Goal: Task Accomplishment & Management: Manage account settings

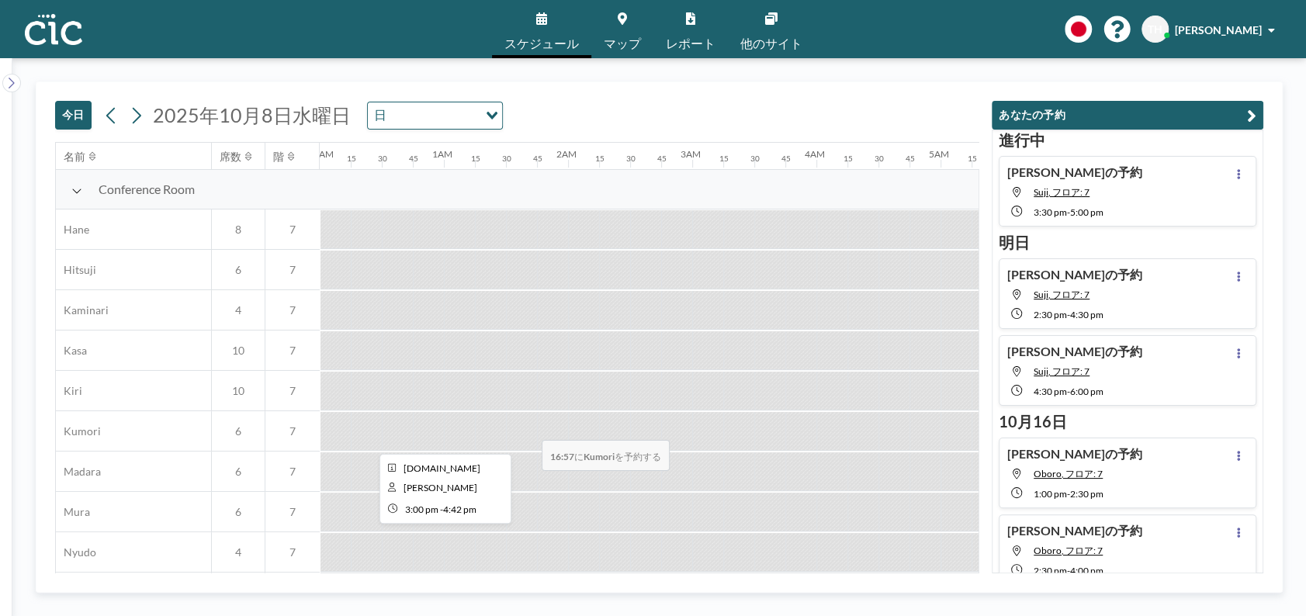
scroll to position [0, 1847]
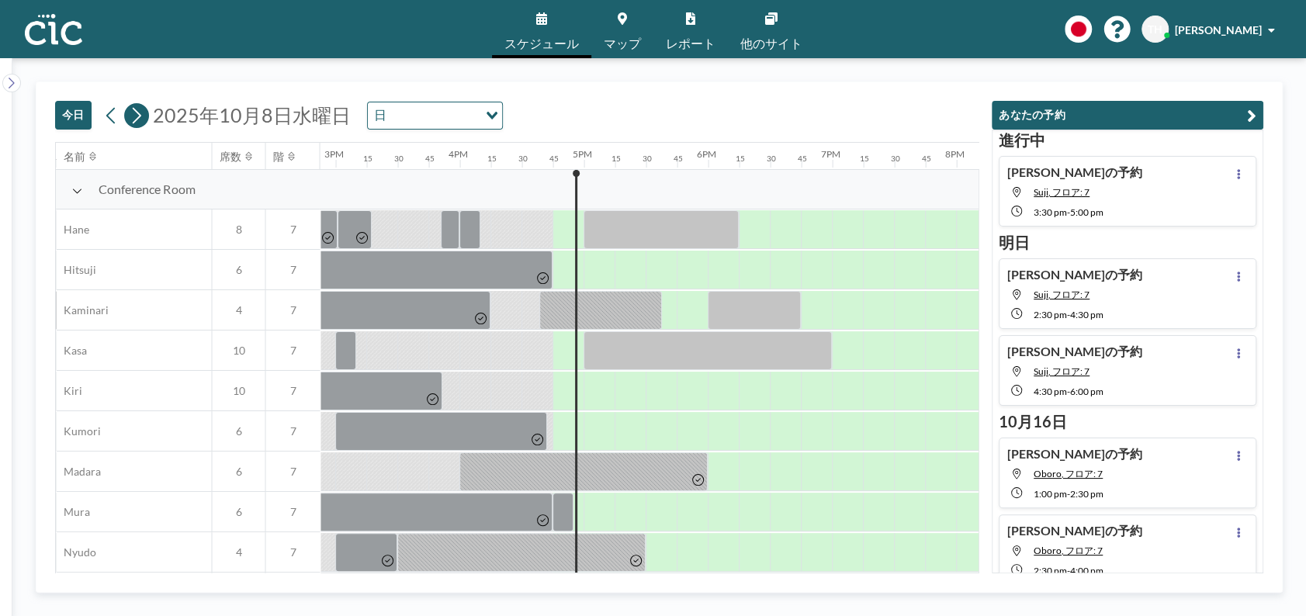
click at [140, 120] on icon at bounding box center [136, 115] width 15 height 23
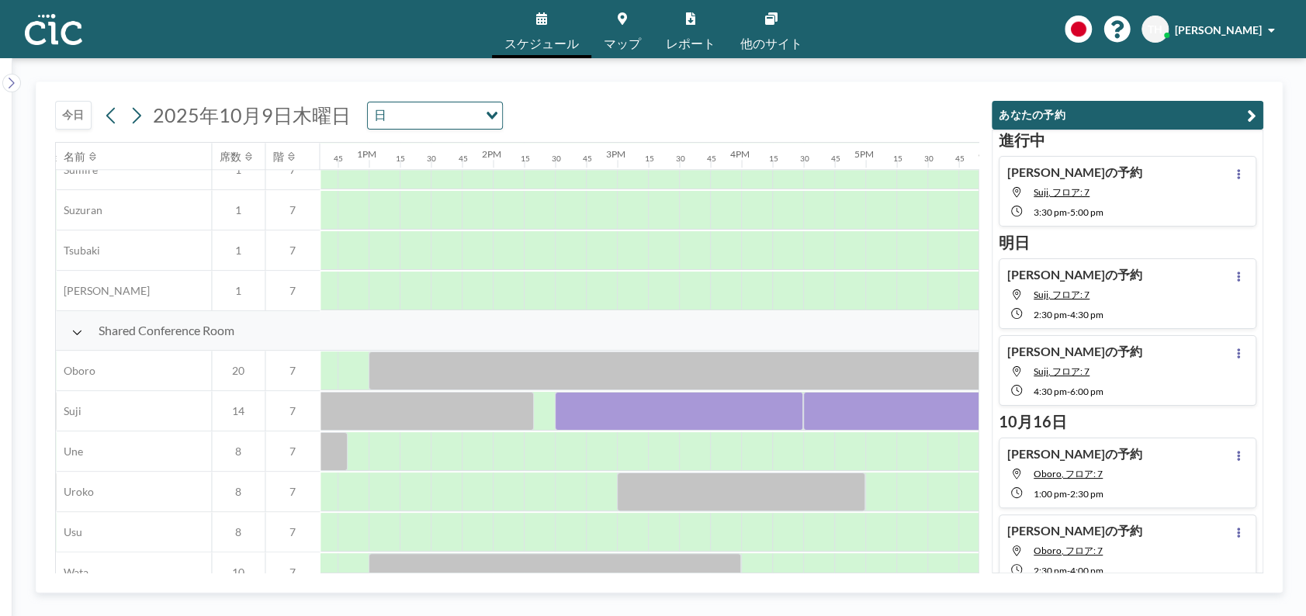
scroll to position [987, 1580]
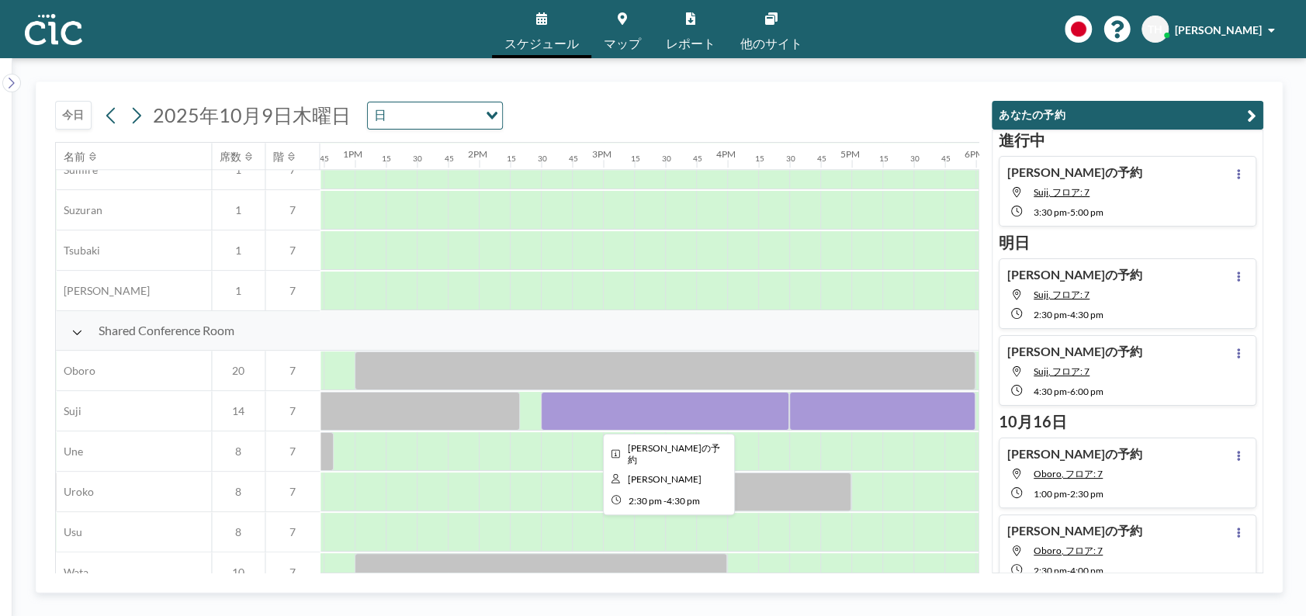
click at [632, 408] on div at bounding box center [665, 411] width 248 height 39
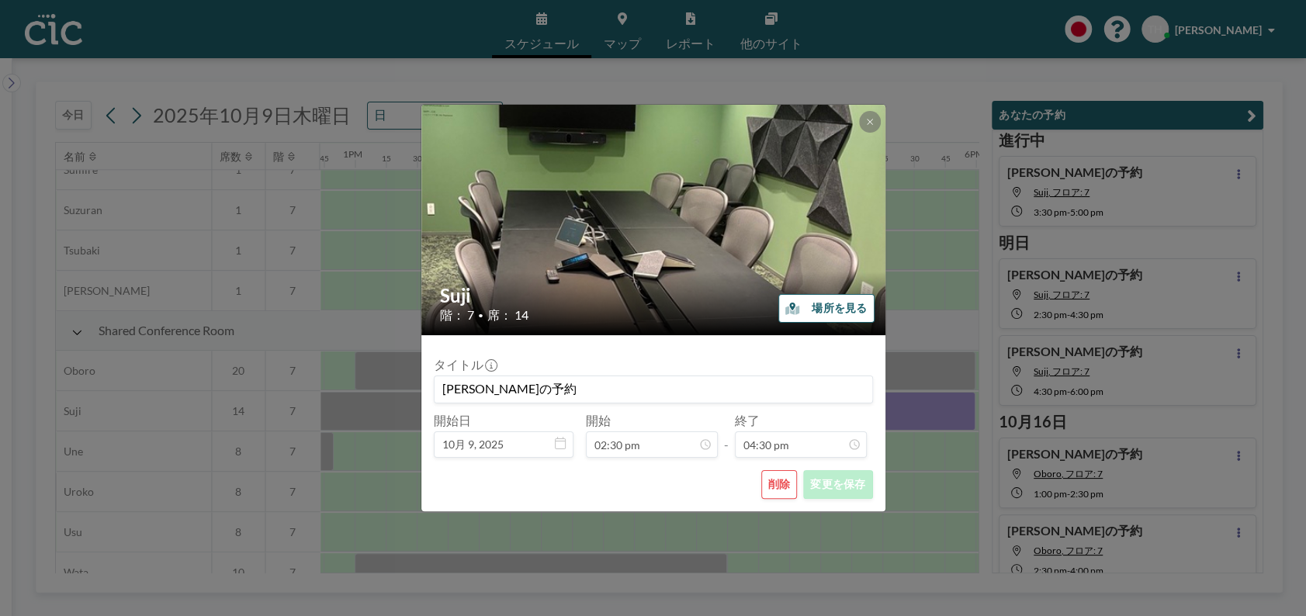
click at [774, 473] on button "削除" at bounding box center [779, 484] width 36 height 29
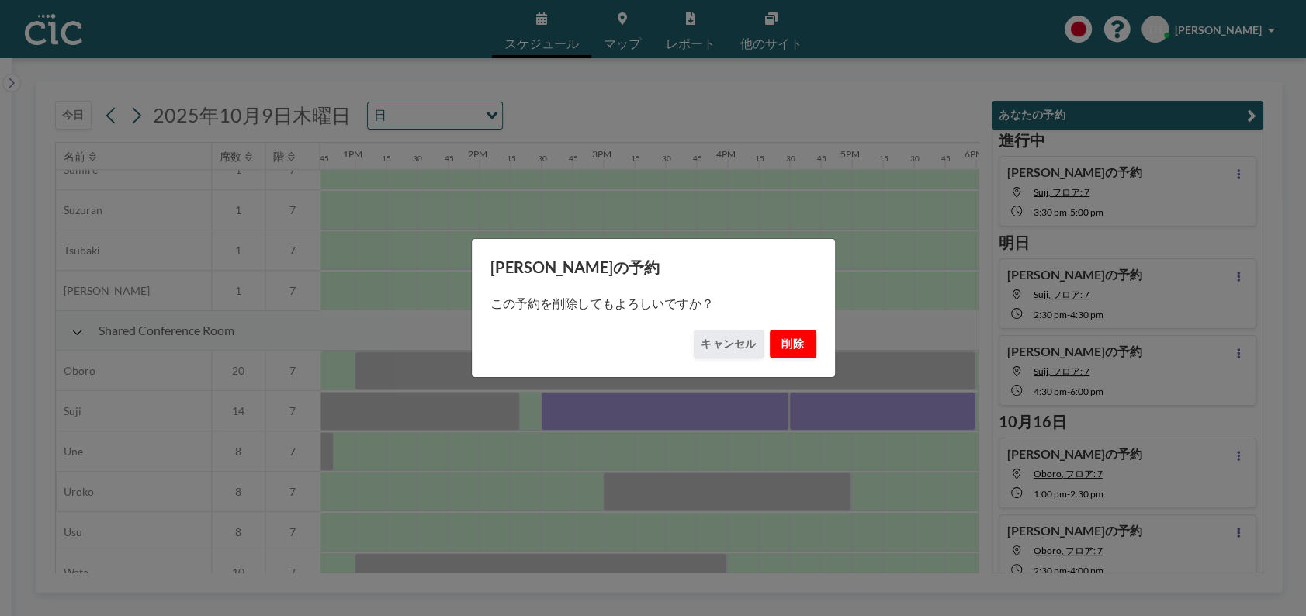
click at [789, 337] on button "削除" at bounding box center [793, 344] width 47 height 29
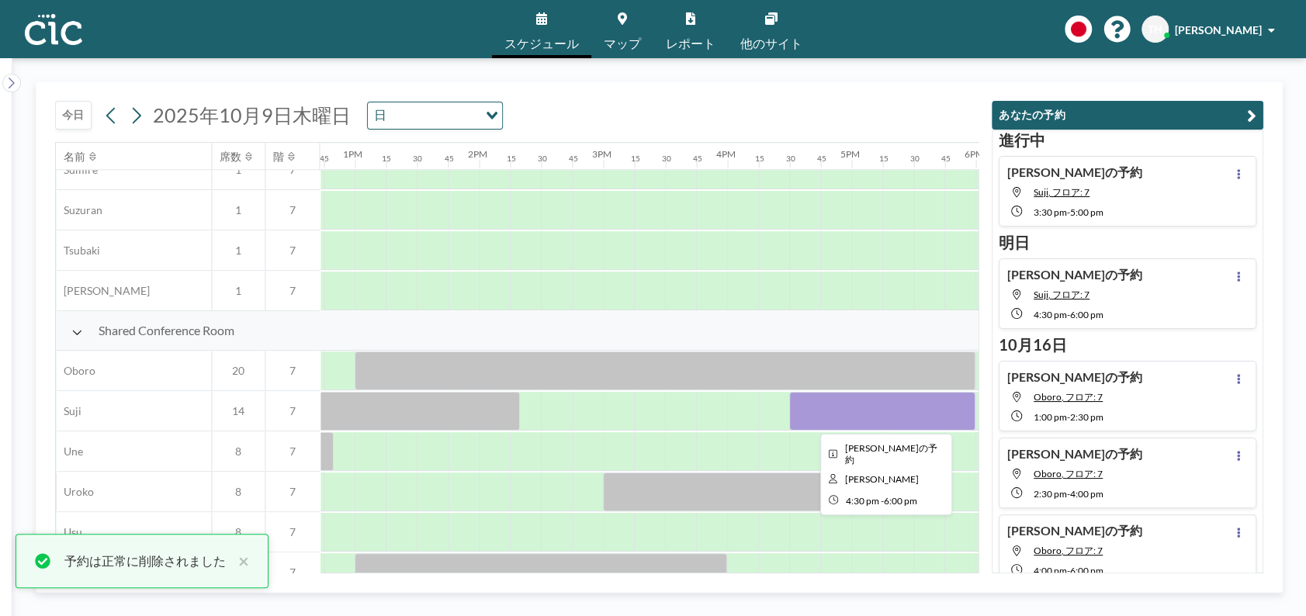
click at [813, 415] on div at bounding box center [882, 411] width 186 height 39
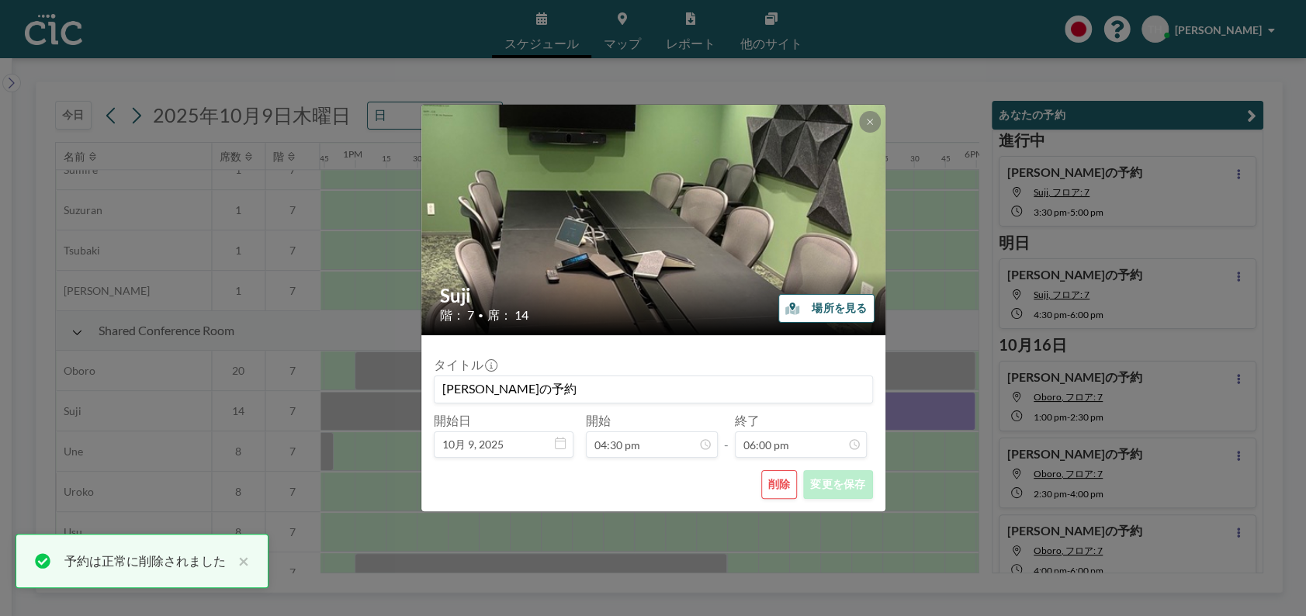
scroll to position [1989, 0]
click at [786, 490] on button "削除" at bounding box center [779, 484] width 36 height 29
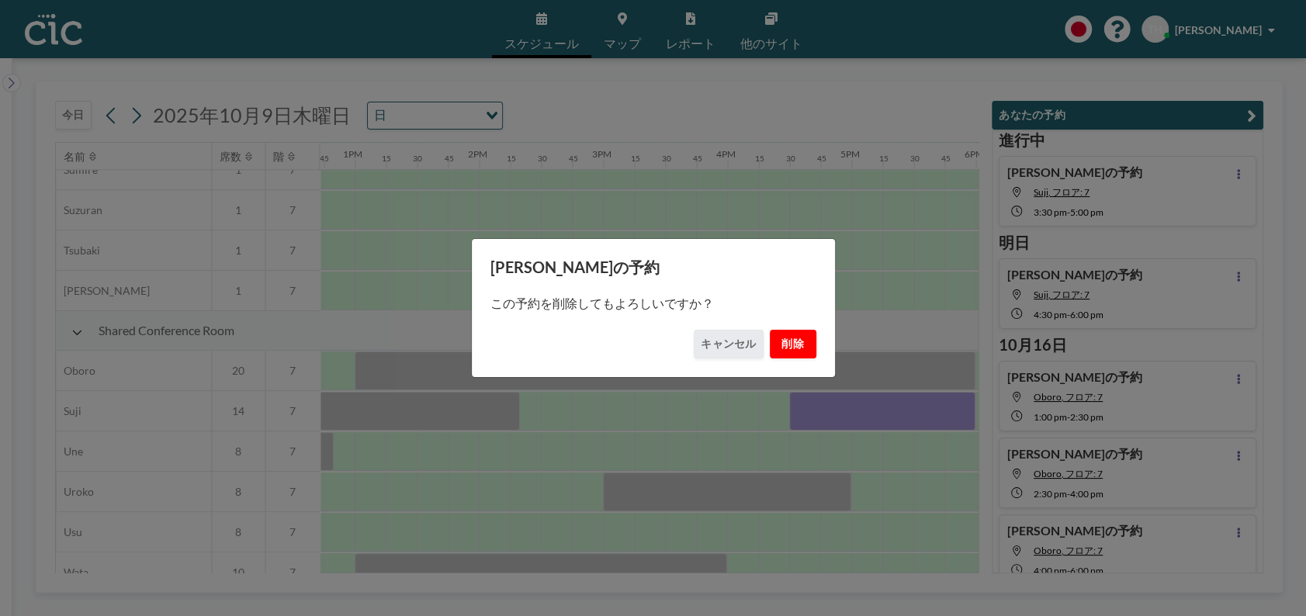
click at [795, 350] on button "削除" at bounding box center [793, 344] width 47 height 29
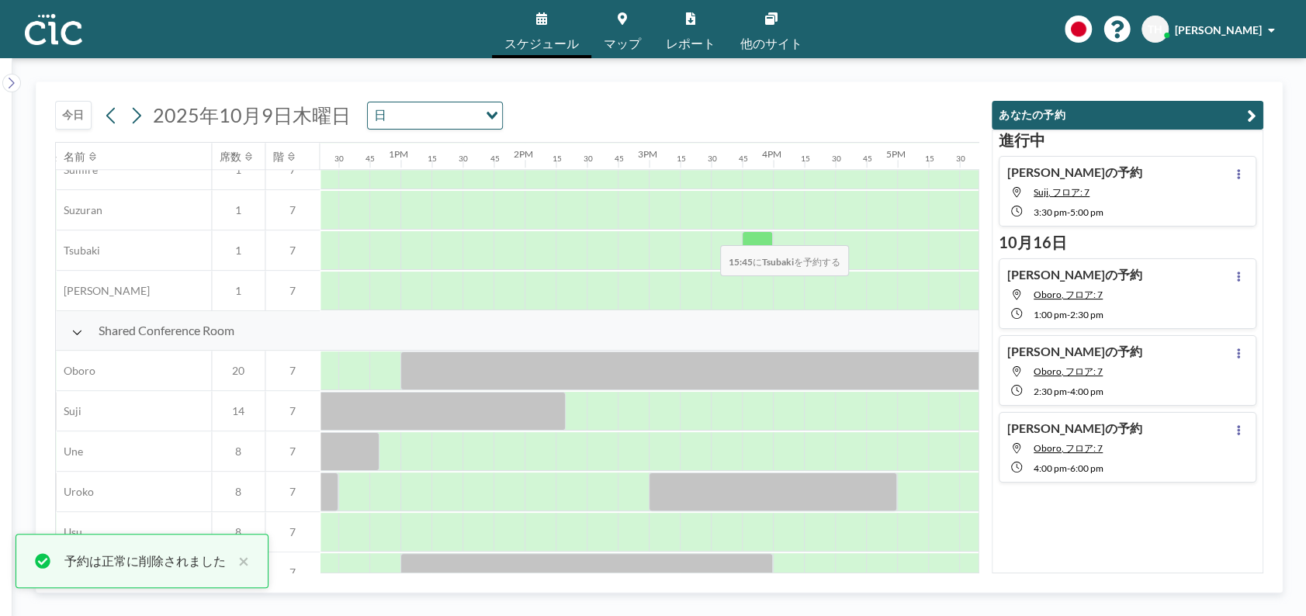
scroll to position [987, 1531]
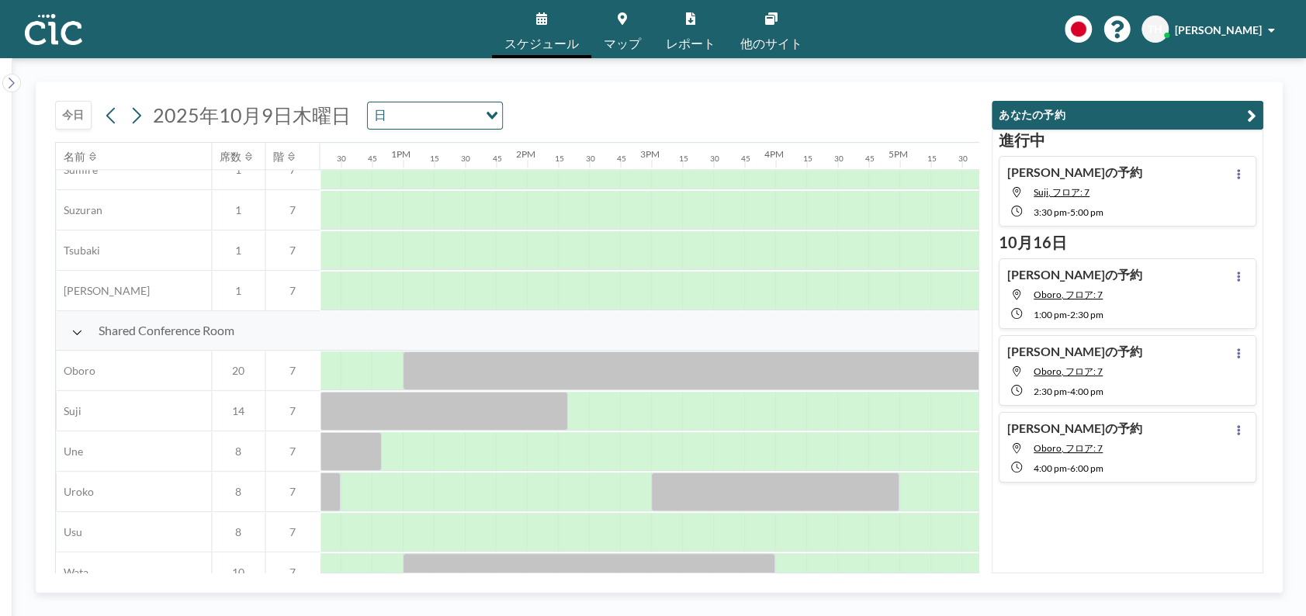
click at [71, 109] on button "今日" at bounding box center [73, 115] width 36 height 29
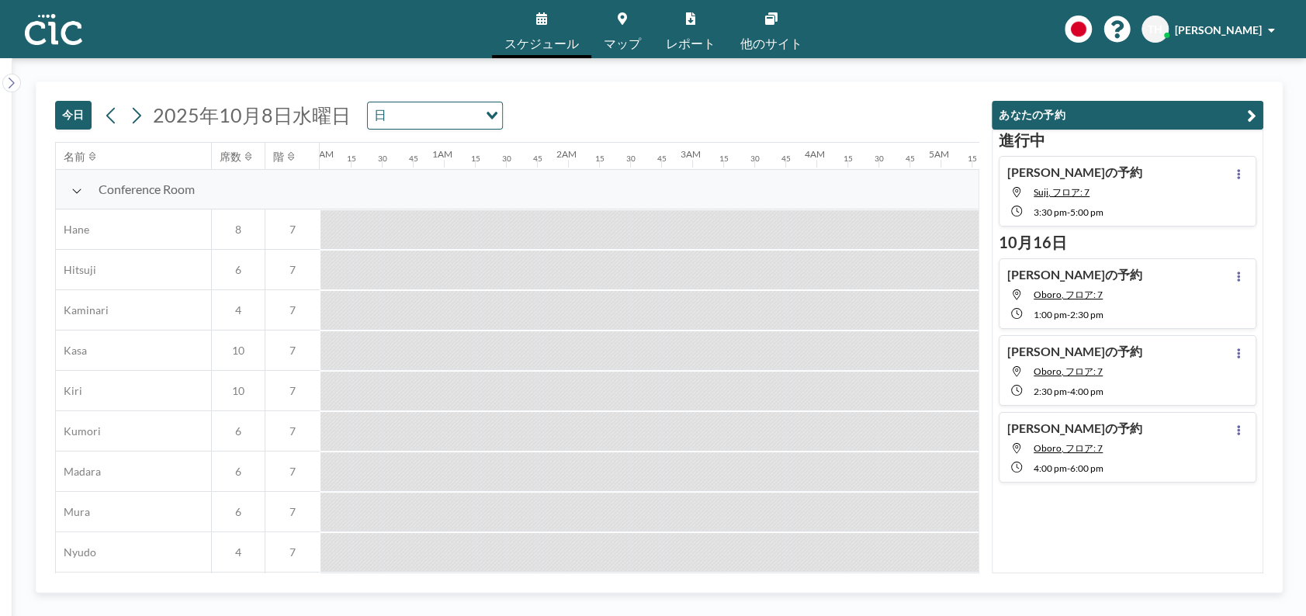
scroll to position [0, 2041]
